Goal: Find specific page/section: Find specific page/section

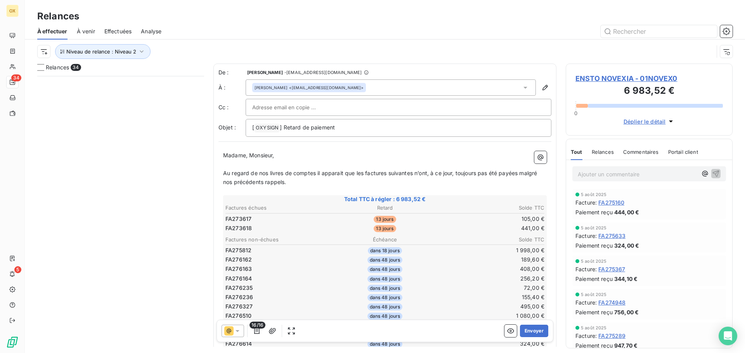
scroll to position [271, 161]
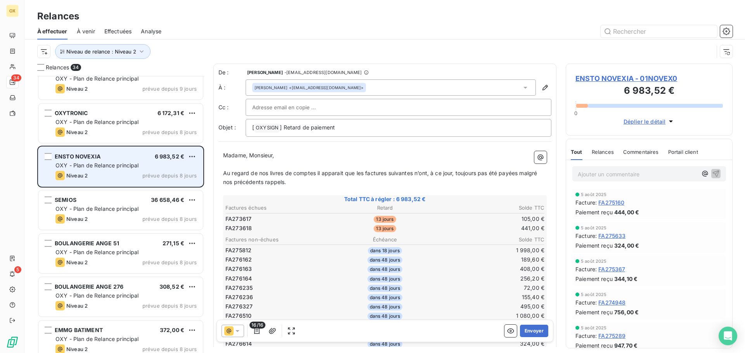
click at [140, 169] on div "OXY - Plan de Relance principal" at bounding box center [125, 166] width 141 height 8
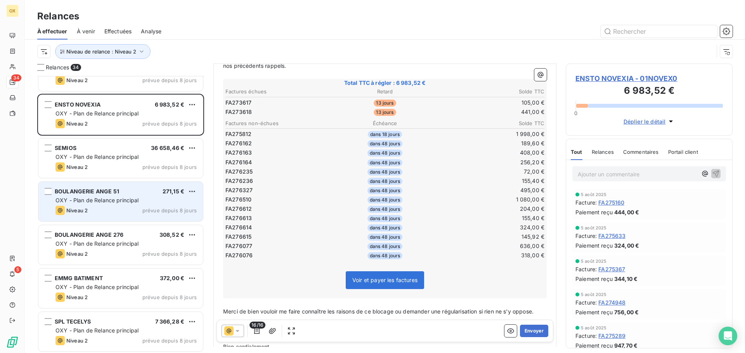
scroll to position [660, 0]
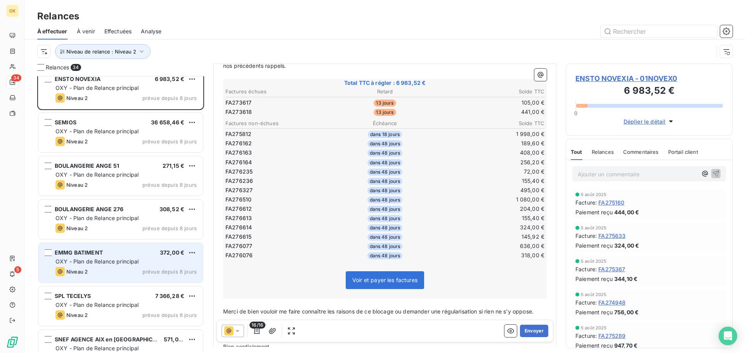
click at [111, 254] on div "EMMG BATIMENT 372,00 €" at bounding box center [125, 252] width 141 height 7
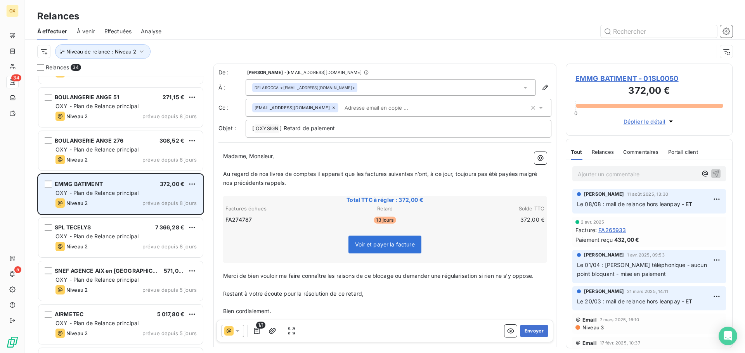
scroll to position [737, 0]
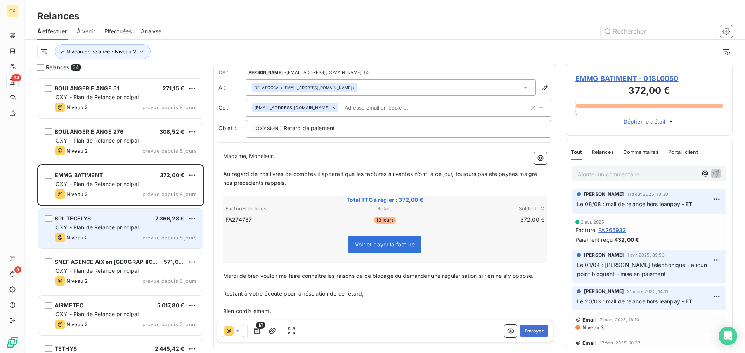
click at [103, 223] on div "SPL TECELYS 7 366,28 € OXY - Plan de Relance principal Niveau 2 prévue depuis 8…" at bounding box center [120, 229] width 164 height 40
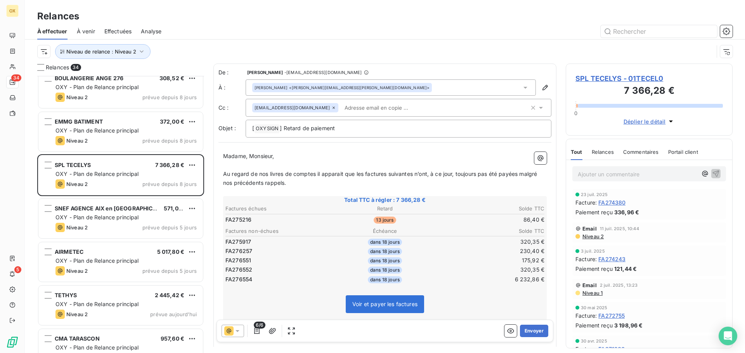
scroll to position [815, 0]
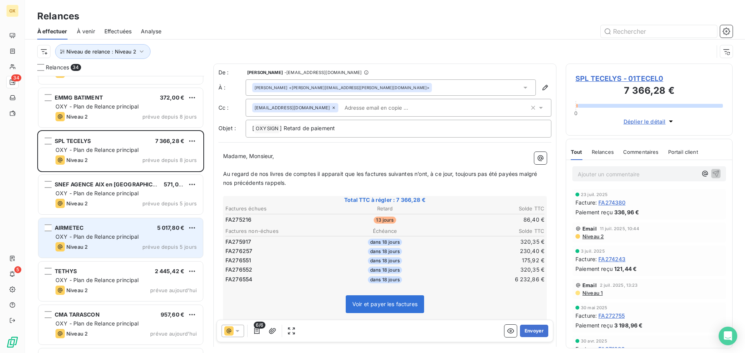
click at [106, 240] on div "OXY - Plan de Relance principal" at bounding box center [125, 237] width 141 height 8
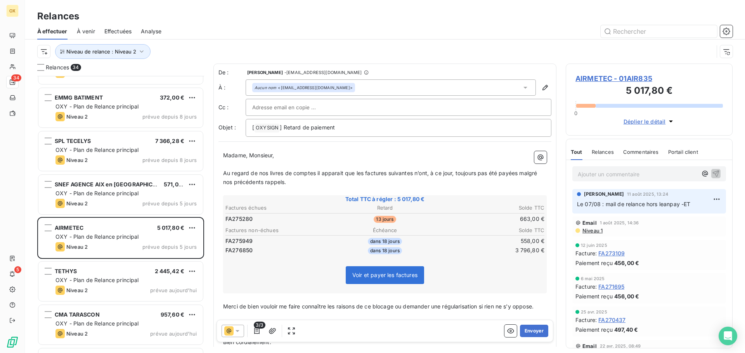
click at [633, 78] on span "AIRMETEC - 01AIR835" at bounding box center [648, 78] width 147 height 10
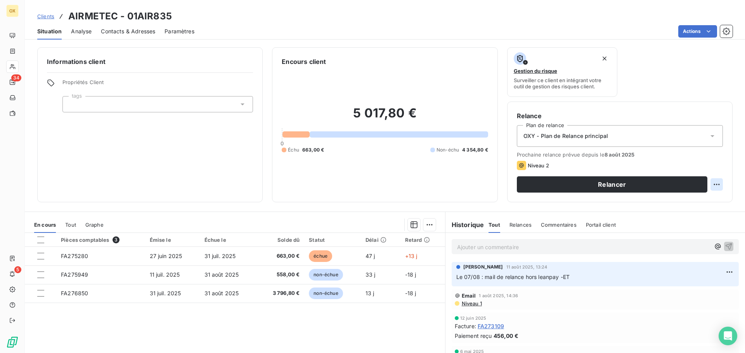
click at [711, 187] on html "OX 34 5 Clients AIRMETEC - 01AIR835 Situation Analyse Contacts & Adresses Param…" at bounding box center [372, 176] width 745 height 353
click at [670, 202] on div "Replanifier cette action" at bounding box center [678, 201] width 69 height 12
select select "7"
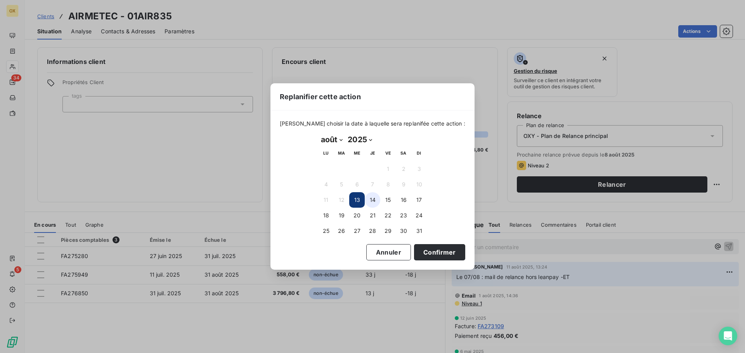
click at [371, 197] on button "14" at bounding box center [373, 200] width 16 height 16
drag, startPoint x: 422, startPoint y: 255, endPoint x: 426, endPoint y: 253, distance: 4.5
click at [422, 254] on button "Confirmer" at bounding box center [439, 252] width 51 height 16
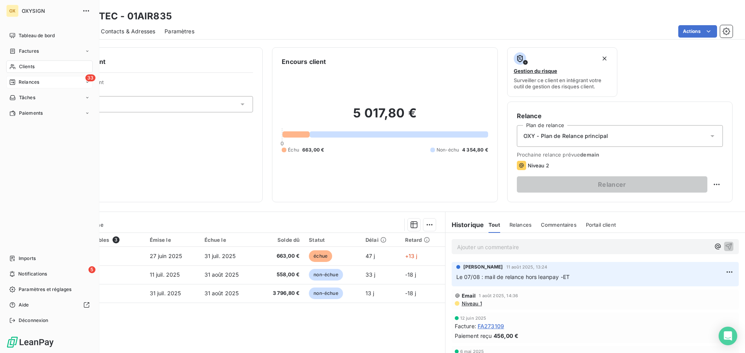
click at [19, 81] on span "Relances" at bounding box center [29, 82] width 21 height 7
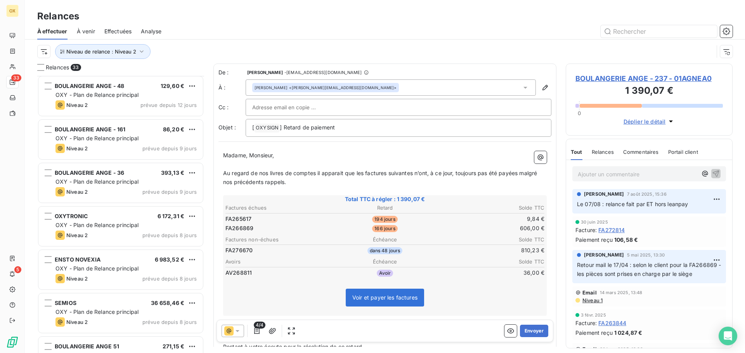
scroll to position [504, 0]
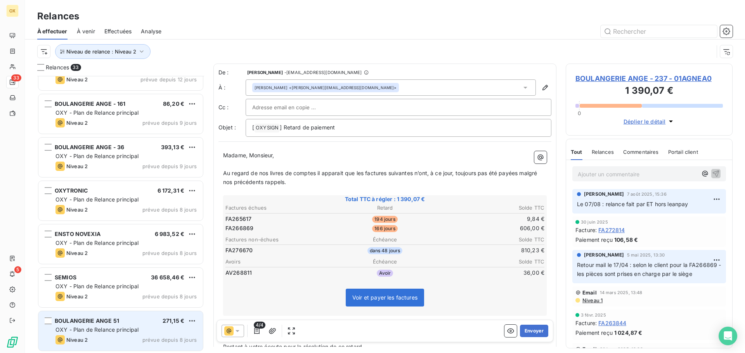
click at [128, 328] on span "OXY - Plan de Relance principal" at bounding box center [96, 330] width 83 height 7
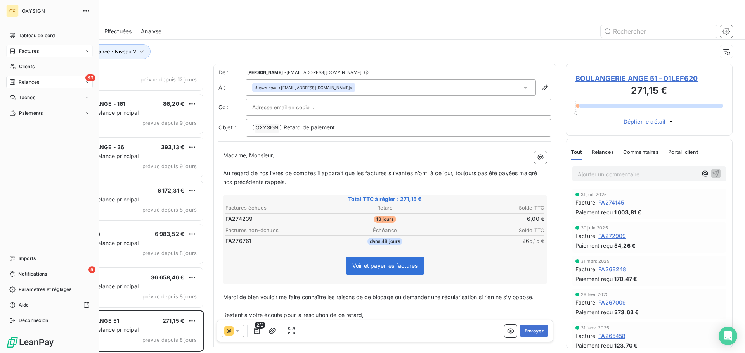
click at [24, 51] on span "Factures" at bounding box center [29, 51] width 20 height 7
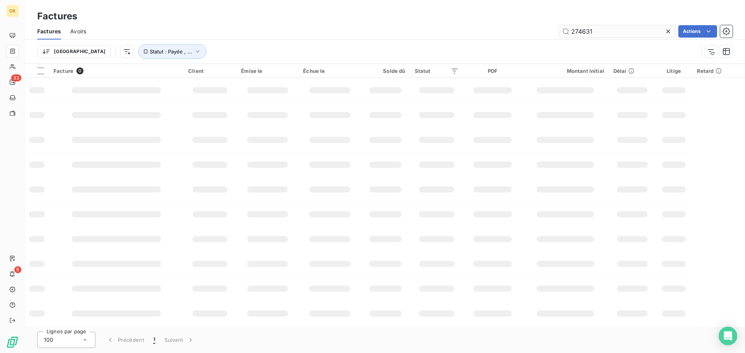
drag, startPoint x: 596, startPoint y: 30, endPoint x: 561, endPoint y: 29, distance: 34.1
click at [566, 28] on input "274631" at bounding box center [616, 31] width 116 height 12
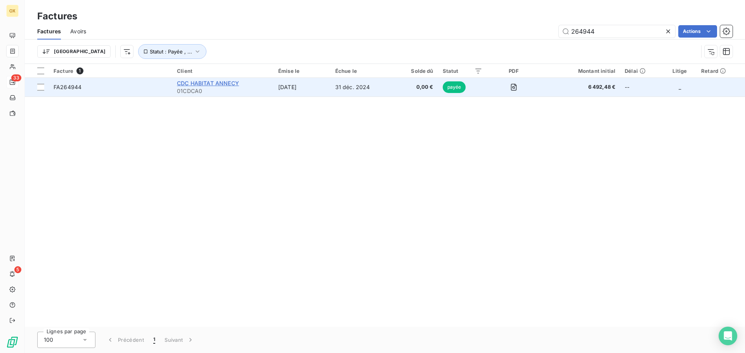
type input "264944"
click at [196, 83] on span "CDC HABITAT ANNECY" at bounding box center [208, 83] width 62 height 7
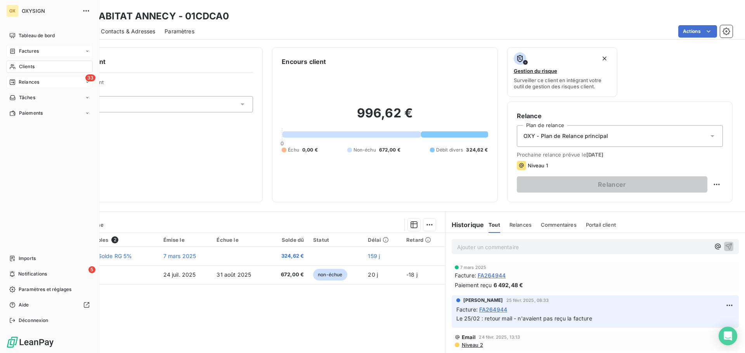
click at [21, 81] on span "Relances" at bounding box center [29, 82] width 21 height 7
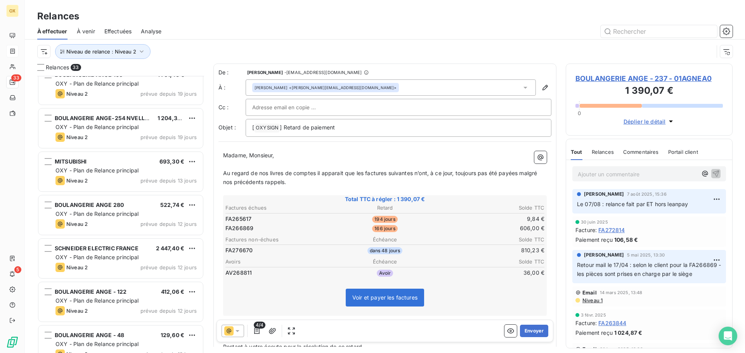
scroll to position [233, 0]
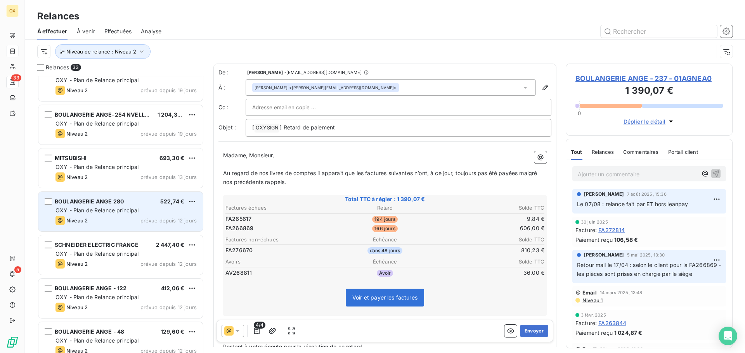
click at [133, 208] on span "OXY - Plan de Relance principal" at bounding box center [96, 210] width 83 height 7
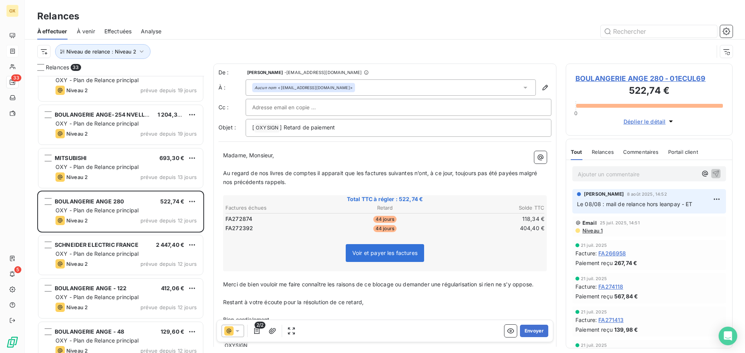
click at [645, 77] on span "BOULANGERIE ANGE 280 - 01ECUL69" at bounding box center [648, 78] width 147 height 10
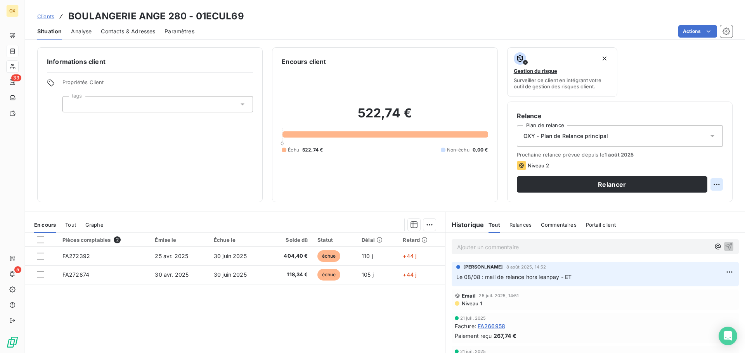
click at [712, 183] on html "OX 33 5 Clients BOULANGERIE ANGE 280 - 01ECUL69 Situation Analyse Contacts & Ad…" at bounding box center [372, 176] width 745 height 353
click at [683, 205] on div "Replanifier cette action" at bounding box center [678, 201] width 69 height 12
select select "7"
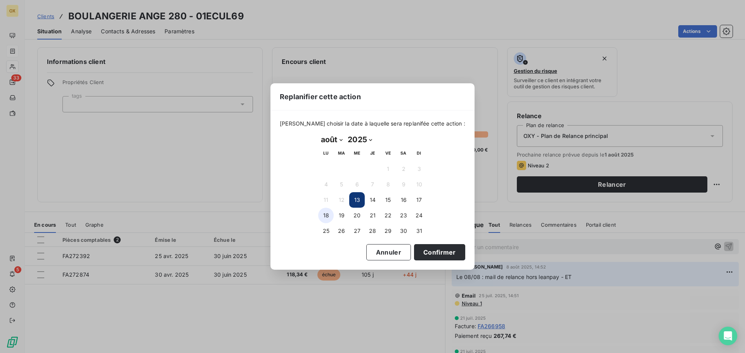
click at [327, 216] on button "18" at bounding box center [326, 216] width 16 height 16
click at [442, 254] on button "Confirmer" at bounding box center [439, 252] width 51 height 16
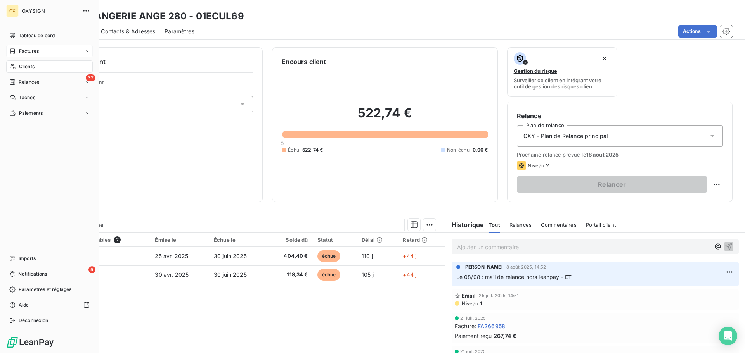
drag, startPoint x: 21, startPoint y: 82, endPoint x: 86, endPoint y: 89, distance: 65.9
click at [21, 82] on span "Relances" at bounding box center [29, 82] width 21 height 7
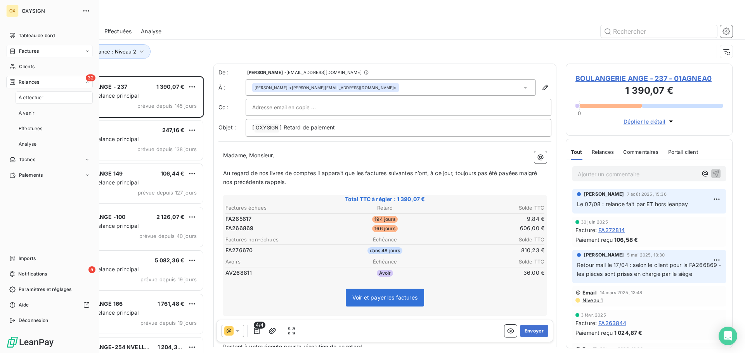
scroll to position [271, 161]
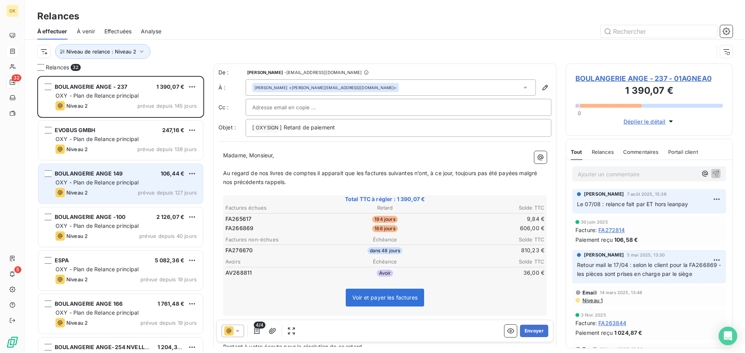
click at [130, 182] on span "OXY - Plan de Relance principal" at bounding box center [96, 182] width 83 height 7
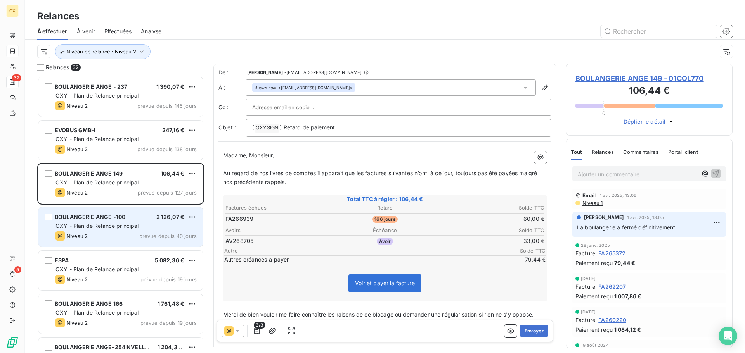
click at [124, 218] on span "BOULANGERIE ANGE -100" at bounding box center [90, 217] width 71 height 7
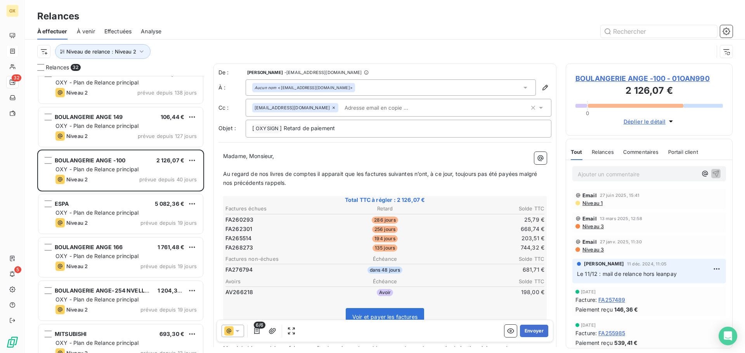
scroll to position [78, 0]
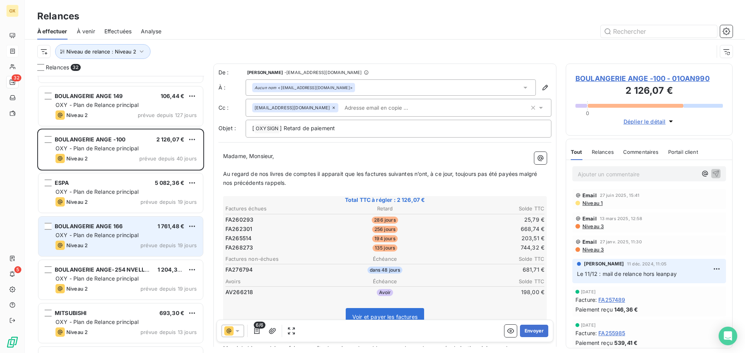
click at [118, 230] on div "BOULANGERIE ANGE 166" at bounding box center [89, 227] width 68 height 8
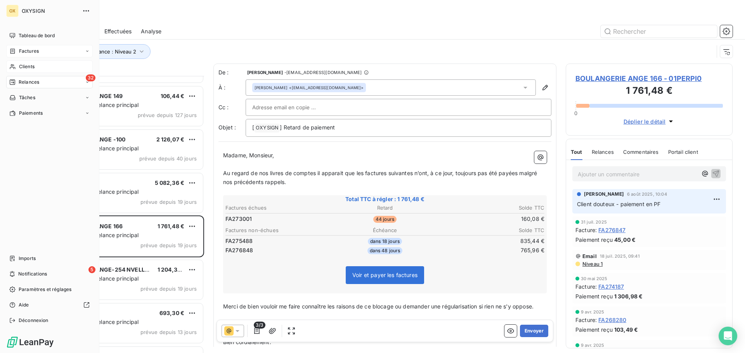
click at [23, 64] on span "Clients" at bounding box center [27, 66] width 16 height 7
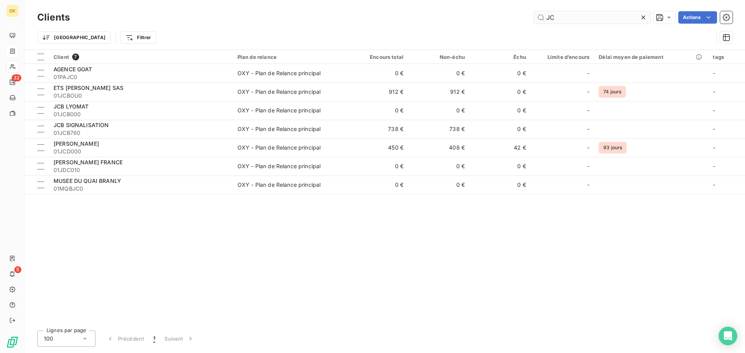
drag, startPoint x: 563, startPoint y: 19, endPoint x: 541, endPoint y: 17, distance: 23.0
click at [541, 18] on input "JC" at bounding box center [592, 17] width 116 height 12
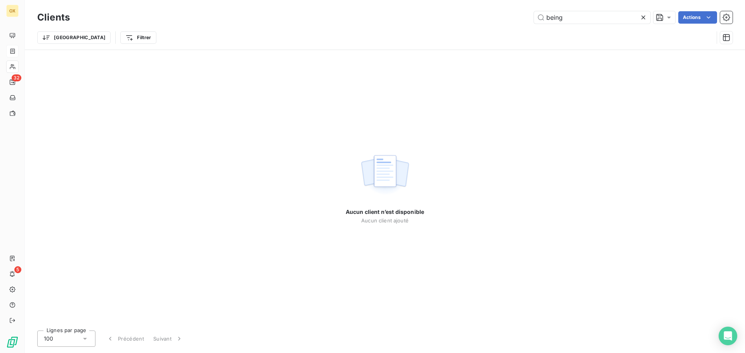
drag, startPoint x: 552, startPoint y: 17, endPoint x: 563, endPoint y: 24, distance: 12.7
click at [553, 19] on input "being" at bounding box center [592, 17] width 116 height 12
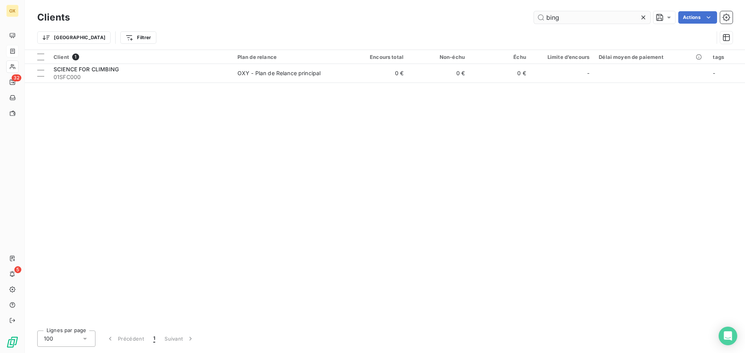
drag, startPoint x: 548, startPoint y: 15, endPoint x: 588, endPoint y: 23, distance: 40.3
click at [548, 16] on input "bing" at bounding box center [592, 17] width 116 height 12
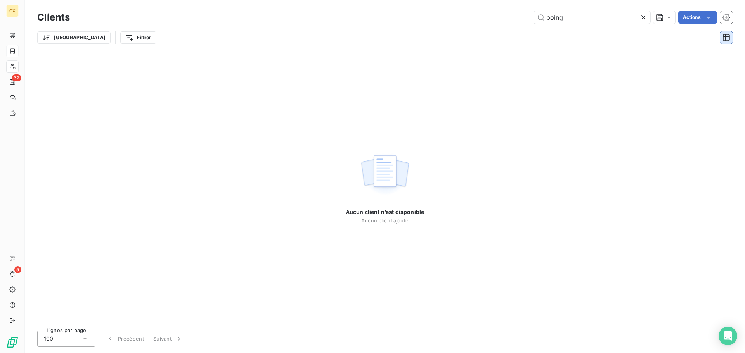
type input "boing"
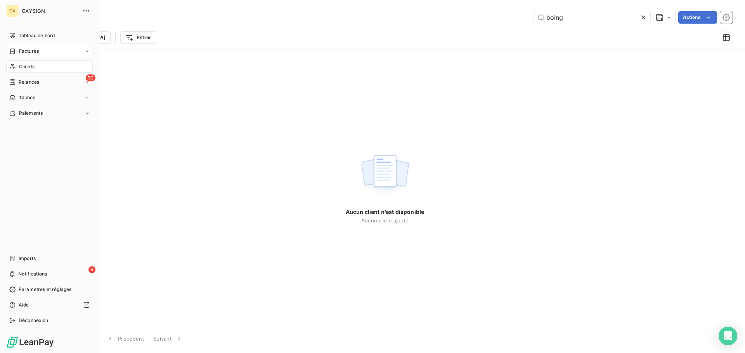
click at [20, 65] on span "Clients" at bounding box center [27, 66] width 16 height 7
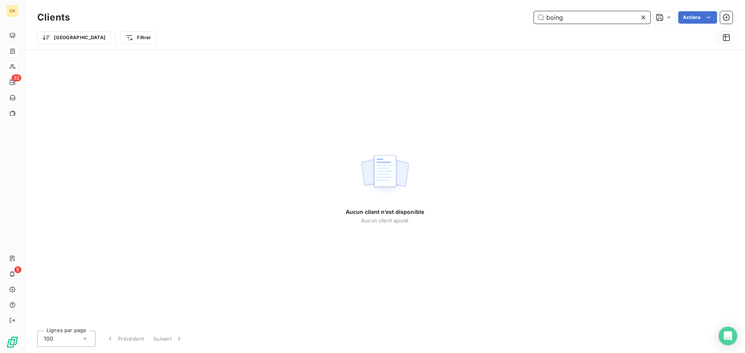
drag, startPoint x: 595, startPoint y: 17, endPoint x: 538, endPoint y: 19, distance: 56.6
click at [538, 19] on input "boing" at bounding box center [592, 17] width 116 height 12
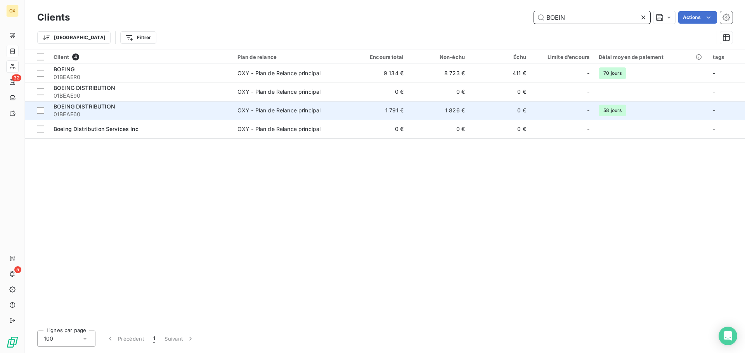
type input "BOEIN"
click at [159, 105] on div "BOEING DISTRIBUTION" at bounding box center [141, 107] width 174 height 8
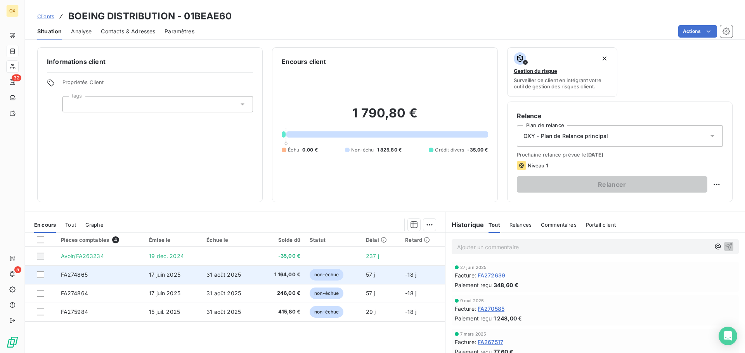
click at [229, 268] on td "31 août 2025" at bounding box center [230, 275] width 57 height 19
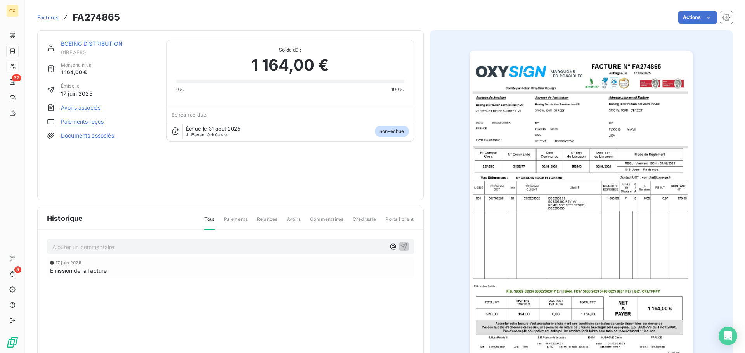
click at [95, 43] on link "BOEING DISTRIBUTION" at bounding box center [92, 43] width 62 height 7
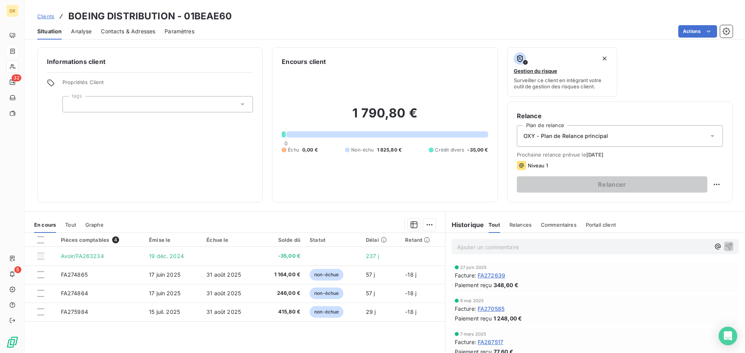
click at [486, 309] on span "FA270585" at bounding box center [490, 309] width 27 height 8
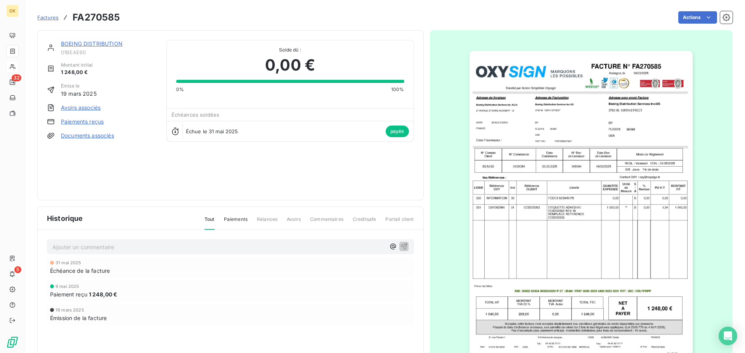
click at [88, 43] on link "BOEING DISTRIBUTION" at bounding box center [92, 43] width 62 height 7
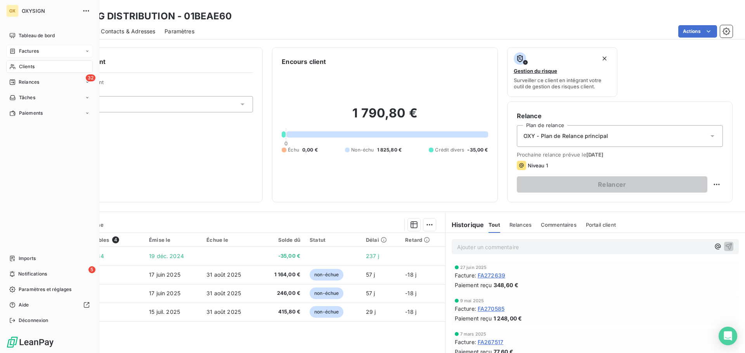
click at [25, 65] on span "Clients" at bounding box center [27, 66] width 16 height 7
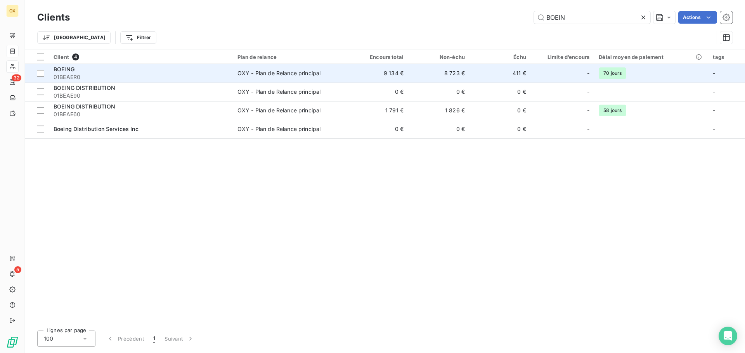
click at [175, 70] on div "BOEING" at bounding box center [141, 70] width 174 height 8
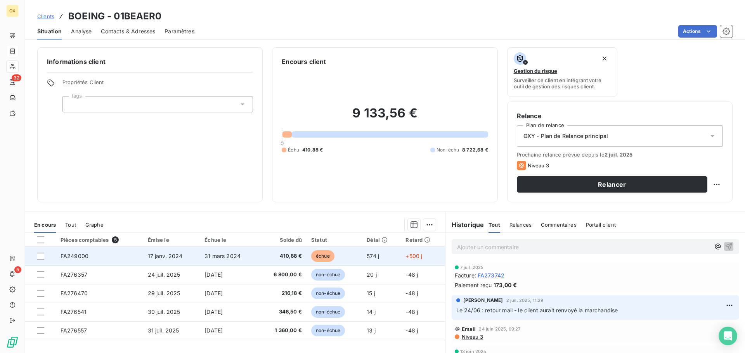
click at [321, 260] on span "échue" at bounding box center [322, 256] width 23 height 12
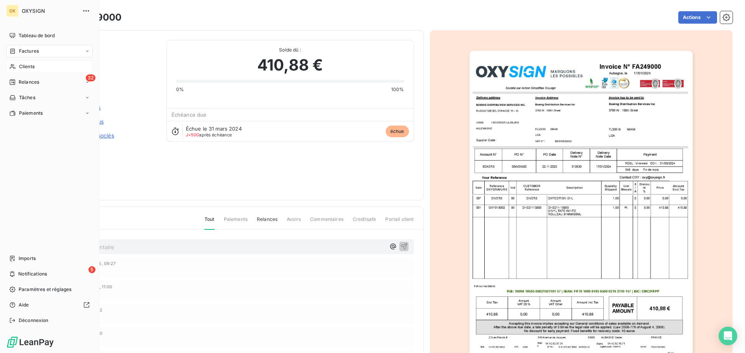
click at [21, 50] on span "Factures" at bounding box center [29, 51] width 20 height 7
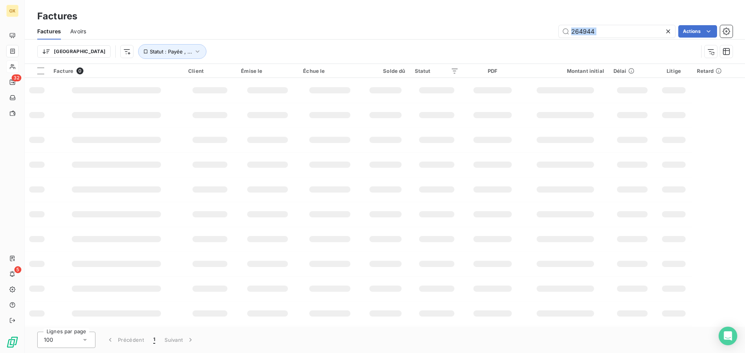
drag, startPoint x: 622, startPoint y: 40, endPoint x: 555, endPoint y: 29, distance: 68.3
click at [555, 29] on div "Factures Avoirs 264944 Actions Trier Statut : Payée , ..." at bounding box center [385, 43] width 720 height 40
click at [605, 28] on input "264944" at bounding box center [616, 31] width 116 height 12
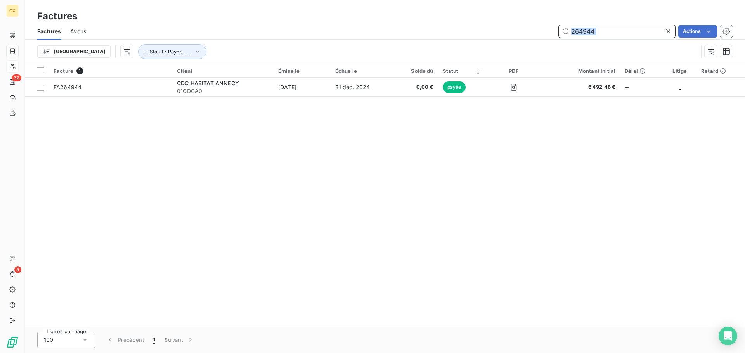
click at [601, 32] on input "264944" at bounding box center [616, 31] width 116 height 12
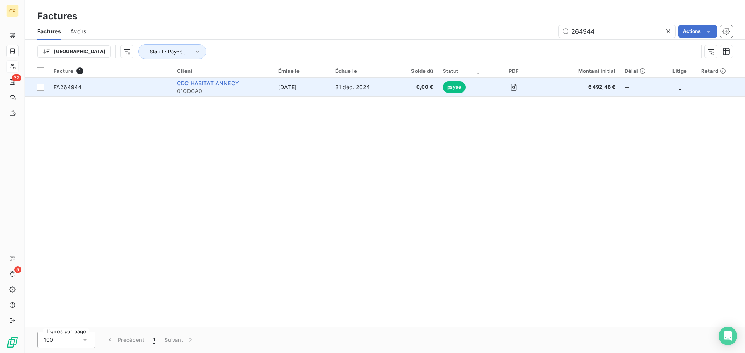
click at [198, 85] on span "CDC HABITAT ANNECY" at bounding box center [208, 83] width 62 height 7
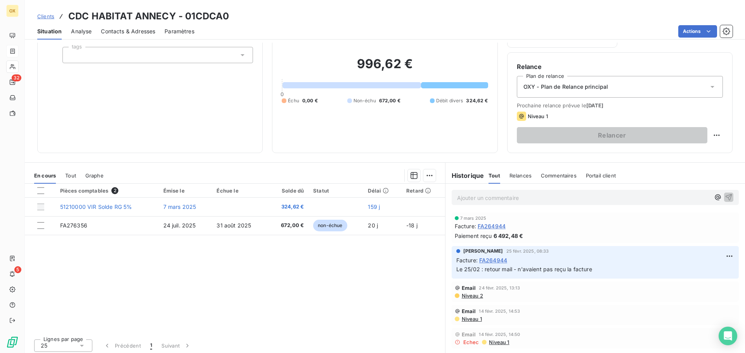
scroll to position [52, 0]
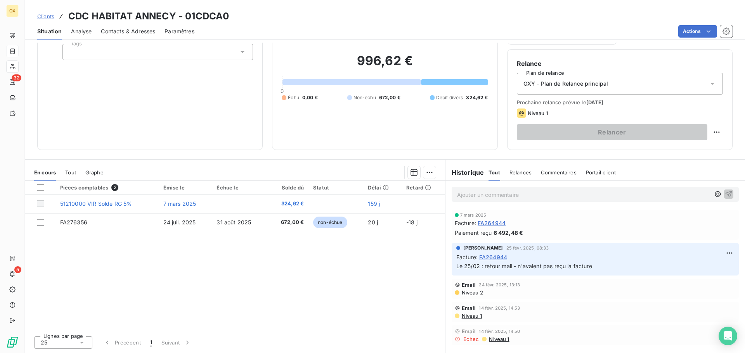
click at [485, 222] on span "FA264944" at bounding box center [491, 223] width 28 height 8
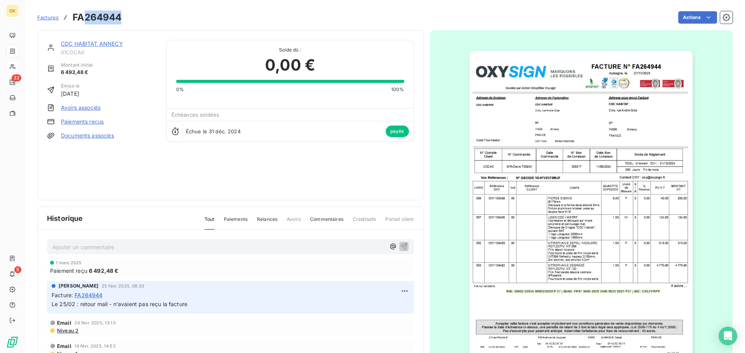
drag, startPoint x: 122, startPoint y: 16, endPoint x: 86, endPoint y: 16, distance: 35.7
click at [86, 16] on div "Factures FA264944 Actions" at bounding box center [384, 17] width 695 height 16
copy h3 "264944"
